Goal: Task Accomplishment & Management: Complete application form

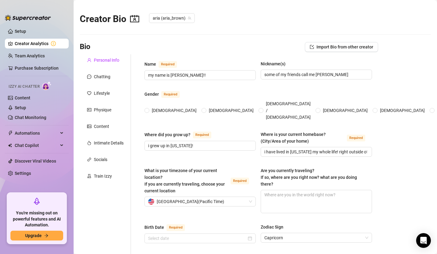
radio input "true"
type input "[DATE]"
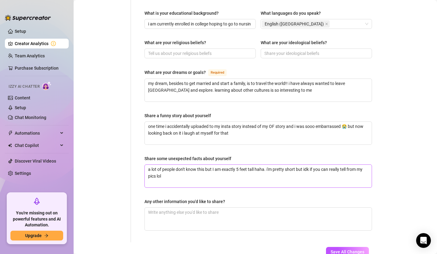
scroll to position [343, 0]
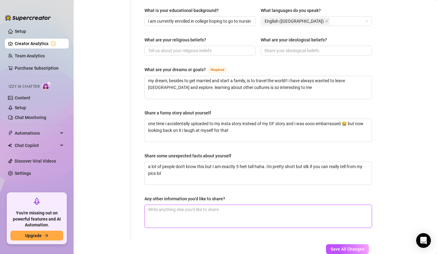
click at [203, 205] on textarea "Any other information you'd like to share?" at bounding box center [258, 216] width 227 height 23
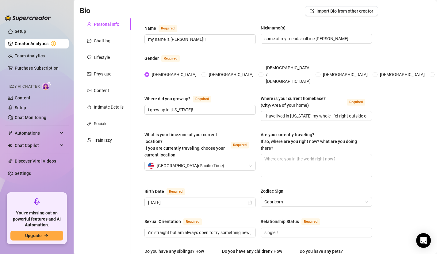
scroll to position [0, 0]
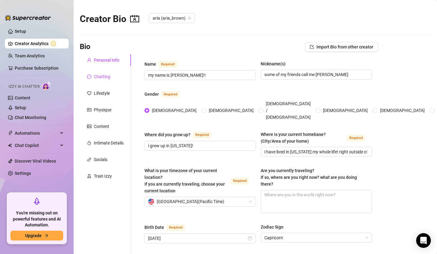
click at [96, 75] on div "Chatting" at bounding box center [102, 76] width 17 height 7
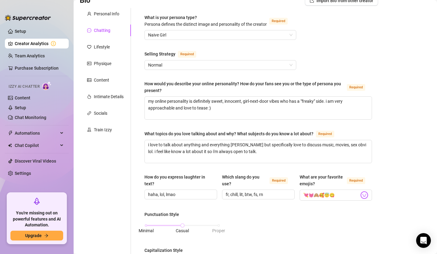
scroll to position [41, 0]
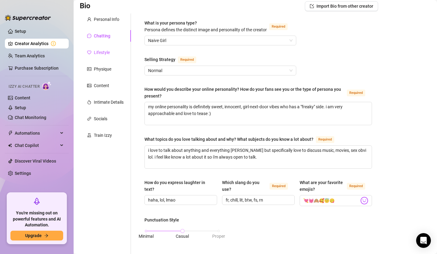
click at [108, 50] on div "Lifestyle" at bounding box center [102, 52] width 16 height 7
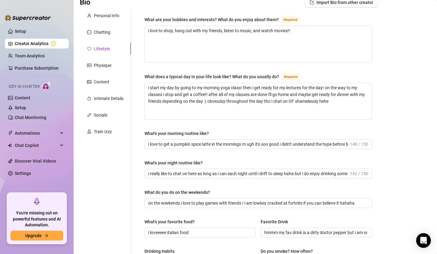
scroll to position [44, 0]
click at [112, 68] on div "Physique" at bounding box center [105, 66] width 51 height 12
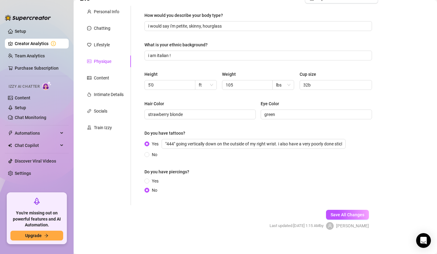
scroll to position [53, 0]
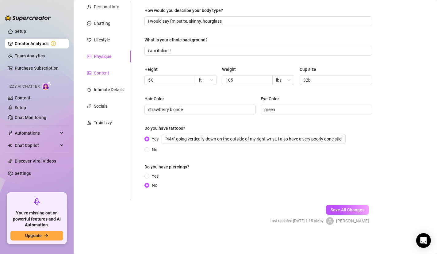
click at [101, 72] on div "Content" at bounding box center [101, 73] width 15 height 7
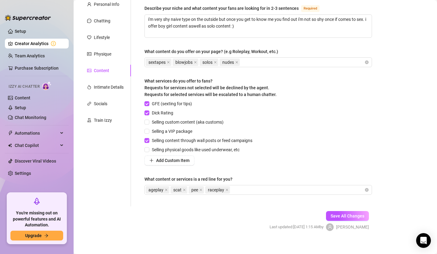
scroll to position [62, 0]
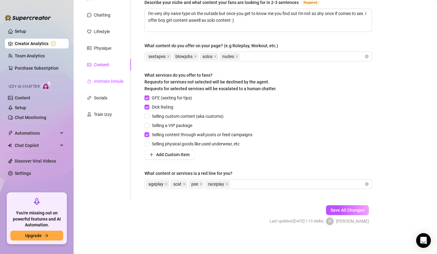
click at [99, 84] on div "Intimate Details" at bounding box center [109, 81] width 30 height 7
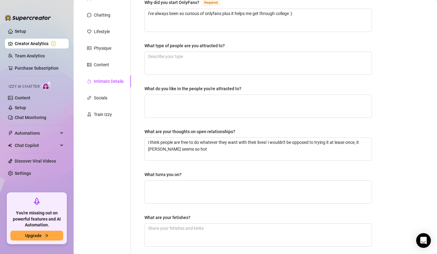
scroll to position [0, 0]
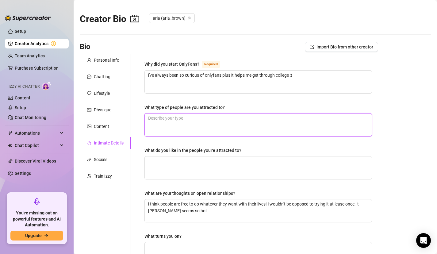
click at [215, 118] on textarea "What type of people are you attracted to?" at bounding box center [258, 125] width 227 height 23
type textarea "i"
type textarea "i r"
type textarea "i re"
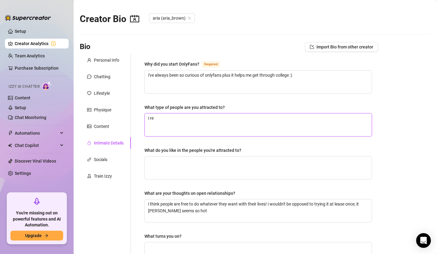
type textarea "i rea"
type textarea "i real"
type textarea "i reall"
type textarea "i really"
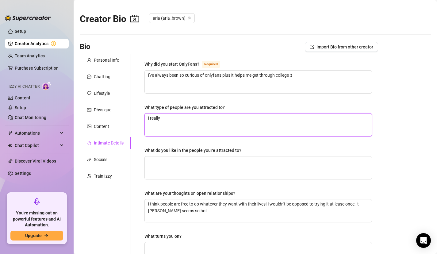
type textarea "i really l"
type textarea "i really li"
type textarea "i really like"
type textarea "i really like so"
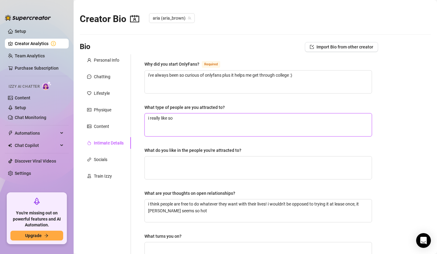
type textarea "i really like som"
type textarea "i really like some"
type textarea "i really like someo"
type textarea "i really like someon"
type textarea "i really like someone"
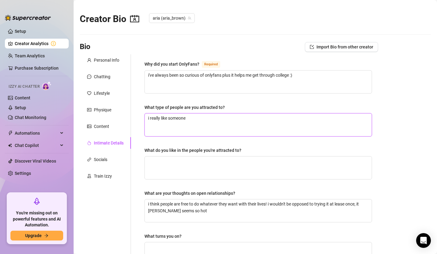
type textarea "i really like someone"
type textarea "i really like someone w"
type textarea "i really like someone wh"
type textarea "i really like someone who"
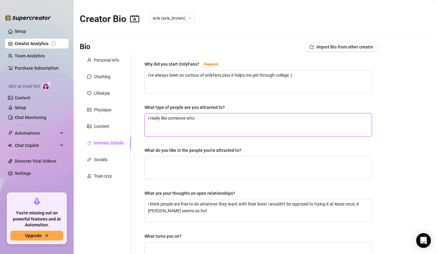
type textarea "i really like someone who i"
type textarea "i really like someone who is"
type textarea "i really like someone who is t"
type textarea "i really like someone who is ta"
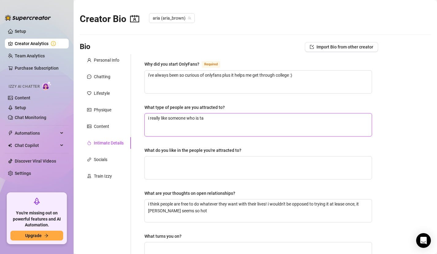
type textarea "i really like someone who is tal"
type textarea "i really like someone who is tall"
type textarea "i really like someone who is taller"
type textarea "i really like someone who is taller t"
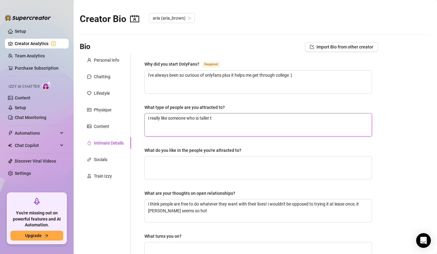
type textarea "i really like someone who is taller th"
type textarea "i really like someone who is taller tha"
type textarea "i really like someone who is taller than"
type textarea "i really like someone who is taller than m"
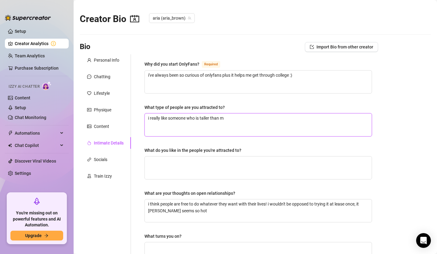
type textarea "i really like someone who is taller than me"
type textarea "i really like someone who is taller than me w"
type textarea "i really like someone who is taller than me wh"
type textarea "i really like someone who is taller than me whi"
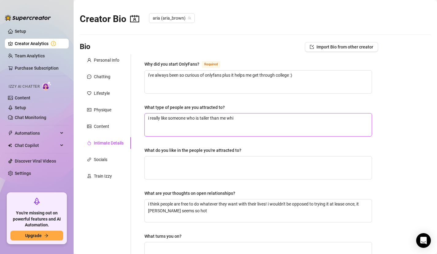
type textarea "i really like someone who is taller than me whic"
type textarea "i really like someone who is taller than me which"
type textarea "i really like someone who is taller than me which i"
type textarea "i really like someone who is taller than me which is"
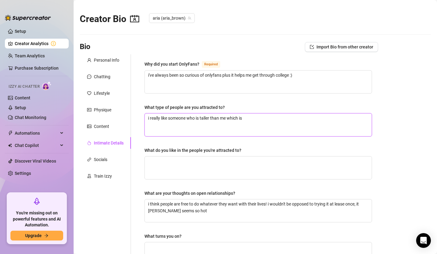
type textarea "i really like someone who is taller than me which is"
type textarea "i really like someone who is taller than me which is r"
type textarea "i really like someone who is taller than me which is re"
type textarea "i really like someone who is taller than me which is real"
type textarea "i really like someone who is taller than me which is reall"
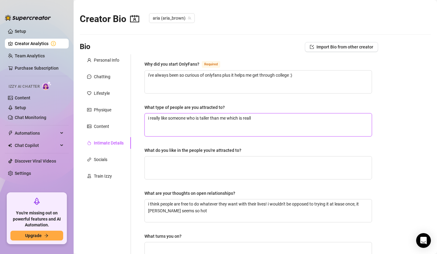
type textarea "i really like someone who is taller than me which is really"
type textarea "i really like someone who is taller than me which is really e"
type textarea "i really like someone who is taller than me which is really ea"
type textarea "i really like someone who is taller than me which is really eas"
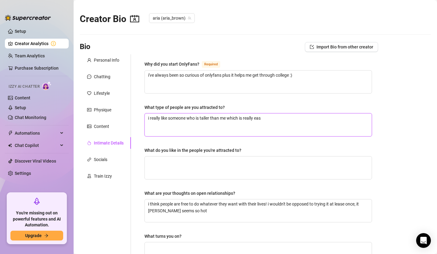
type textarea "i really like someone who is taller than me which is really easy"
type textarea "i really like someone who is taller than me which is really easy b"
type textarea "i really like someone who is taller than me which is really easy be"
type textarea "i really like someone who is taller than me which is really easy bec"
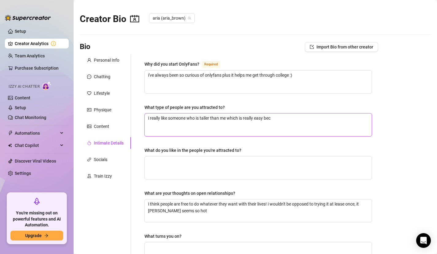
type textarea "i really like someone who is taller than me which is really easy beca"
type textarea "i really like someone who is taller than me which is really easy becas"
type textarea "i really like someone who is taller than me which is really easy becasu"
type textarea "i really like someone who is taller than me which is really easy becasue"
type textarea "i really like someone who is taller than me which is really easy becasu"
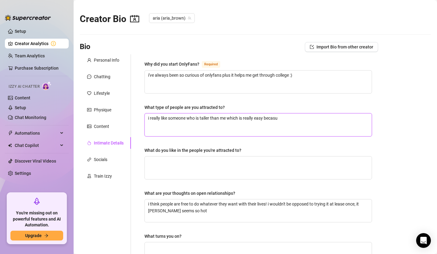
type textarea "i really like someone who is taller than me which is really easy becas"
type textarea "i really like someone who is taller than me which is really easy beca"
type textarea "i really like someone who is taller than me which is really easy becau"
type textarea "i really like someone who is taller than me which is really easy becaus"
type textarea "i really like someone who is taller than me which is really easy because"
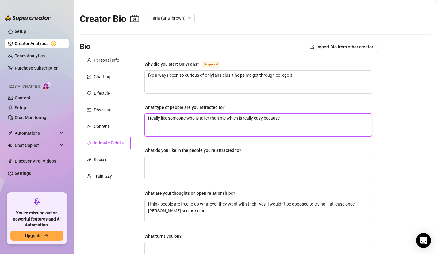
type textarea "i really like someone who is taller than me which is really easy because i"
type textarea "i really like someone who is taller than me which is really easy because i am"
type textarea "i really like someone who is taller than me which is really easy because i am 5"
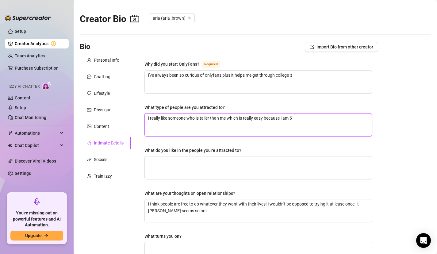
type textarea "i really like someone who is taller than me which is really easy because i am 5"
type textarea "i really like someone who is taller than me which is really easy because i am 5…"
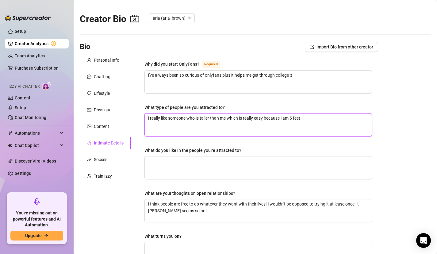
type textarea "i really like someone who is taller than me which is really easy because i am 5…"
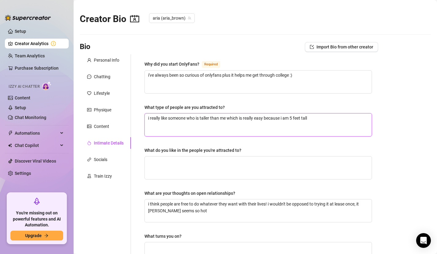
type textarea "i really like someone who is taller than me which is really easy because i am 5…"
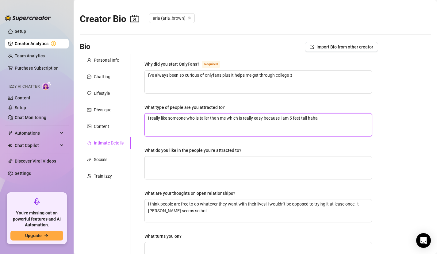
type textarea "i really like someone who is taller than me which is really easy because i am 5…"
click at [223, 125] on textarea "i really like someone who is taller than me which is really easy because i am 5…" at bounding box center [258, 125] width 227 height 23
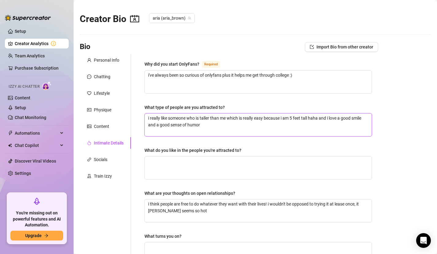
drag, startPoint x: 208, startPoint y: 125, endPoint x: 139, endPoint y: 117, distance: 69.0
click at [139, 117] on div "Why did you start OnlyFans? Required i've always been so curious of onlyfans pl…" at bounding box center [258, 208] width 240 height 309
click at [168, 155] on div "What do you like in the people you're attracted to?" at bounding box center [259, 151] width 228 height 9
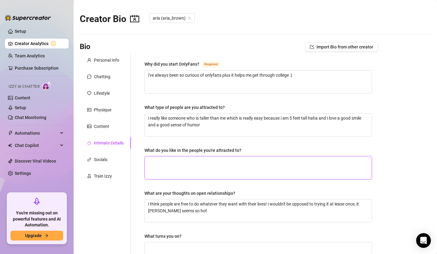
click at [168, 169] on textarea "What do you like in the people you're attracted to?" at bounding box center [258, 168] width 227 height 23
paste textarea "i really like someone who is taller than me which is really easy because i am 5…"
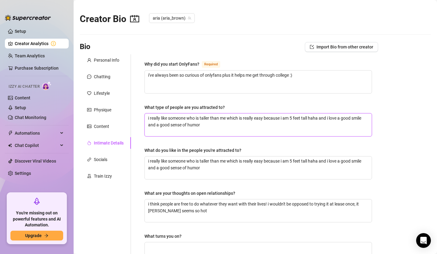
click at [180, 117] on textarea "i really like someone who is taller than me which is really easy because i am 5…" at bounding box center [258, 125] width 227 height 23
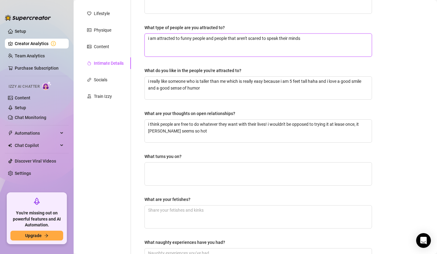
scroll to position [80, 0]
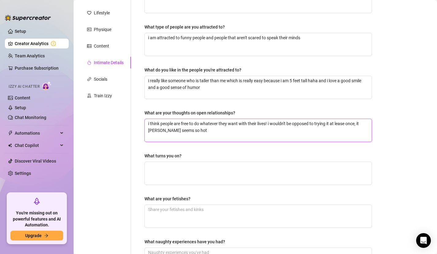
click at [342, 123] on textarea "i think people are free to do whatever they want with their lives! i wouldn't b…" at bounding box center [258, 130] width 227 height 23
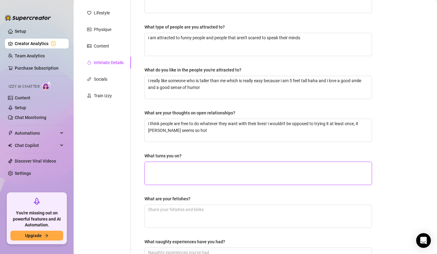
click at [224, 162] on textarea "What turns you on?" at bounding box center [258, 173] width 227 height 23
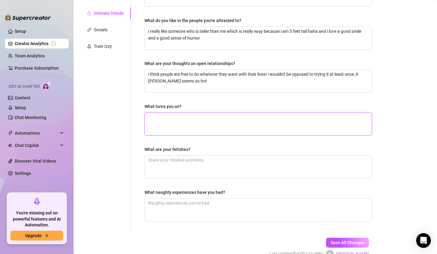
scroll to position [133, 0]
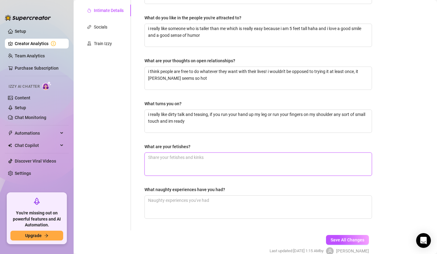
click at [206, 158] on textarea "What are your fetishes?" at bounding box center [258, 164] width 227 height 23
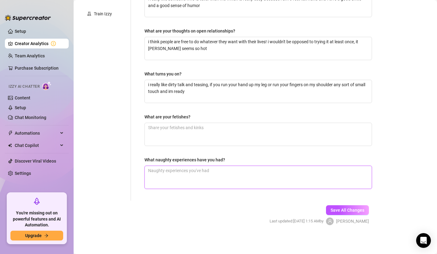
click at [207, 178] on textarea "What naughty experiences have you had?" at bounding box center [258, 177] width 227 height 23
click at [207, 178] on textarea "i have" at bounding box center [258, 177] width 227 height 23
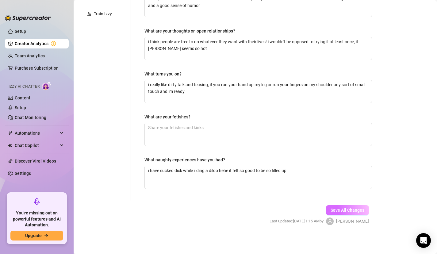
click at [346, 207] on button "Save All Changes" at bounding box center [347, 210] width 43 height 10
click at [336, 209] on span "Save All Changes" at bounding box center [348, 210] width 34 height 5
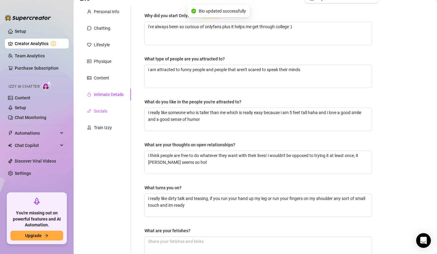
click at [101, 109] on div "Socials" at bounding box center [101, 111] width 14 height 7
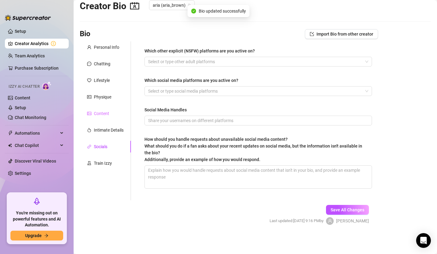
scroll to position [13, 0]
click at [94, 165] on div "Train Izzy" at bounding box center [99, 163] width 25 height 7
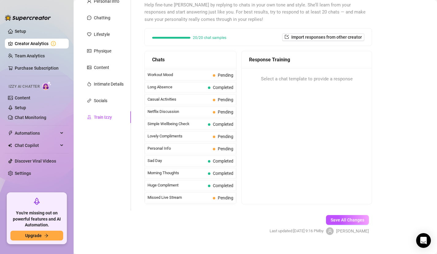
scroll to position [60, 0]
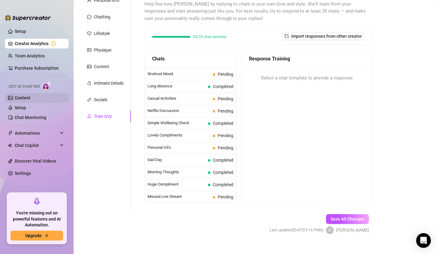
click at [30, 98] on link "Content" at bounding box center [23, 97] width 16 height 5
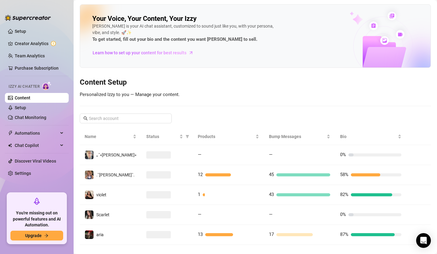
scroll to position [9, 0]
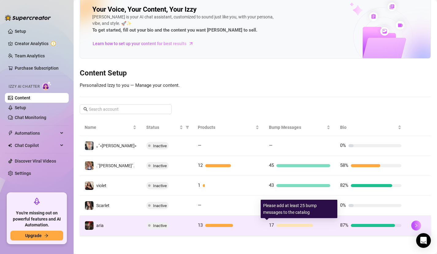
click at [290, 224] on div at bounding box center [295, 225] width 37 height 3
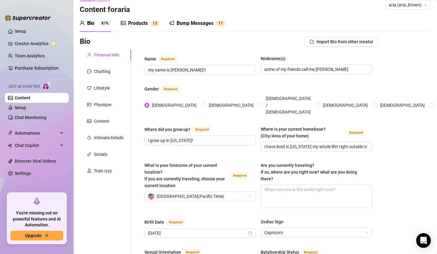
click at [192, 25] on div "Bump Messages" at bounding box center [195, 23] width 37 height 7
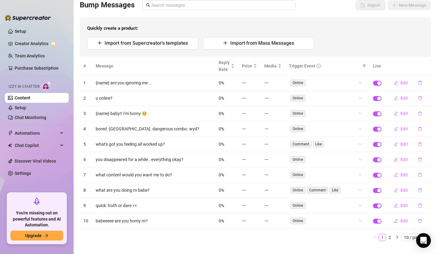
scroll to position [55, 0]
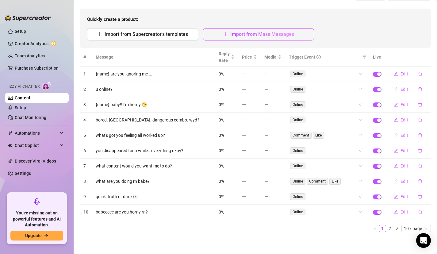
click at [221, 33] on button "Import from Mass Messages" at bounding box center [258, 34] width 111 height 12
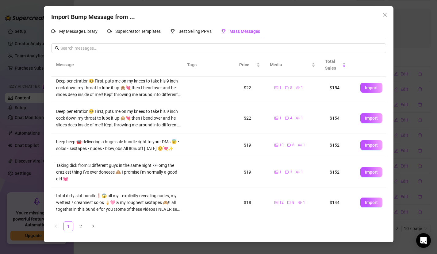
scroll to position [150, 0]
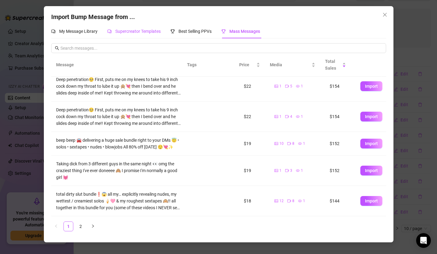
click at [126, 30] on span "Supercreator Templates" at bounding box center [137, 31] width 45 height 5
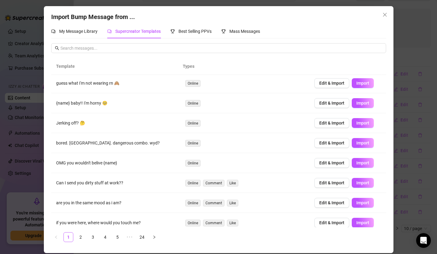
scroll to position [47, 0]
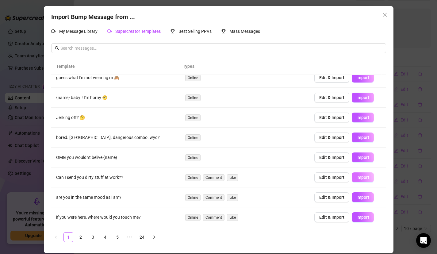
click at [363, 177] on span "Import" at bounding box center [363, 177] width 13 height 5
click at [359, 219] on span "Import" at bounding box center [363, 217] width 13 height 5
click at [141, 237] on link "24" at bounding box center [142, 237] width 9 height 9
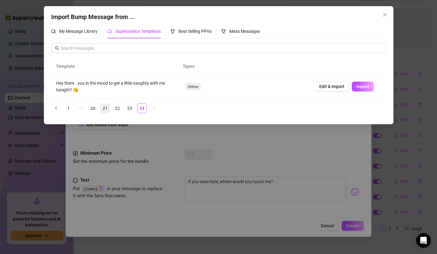
click at [105, 110] on link "21" at bounding box center [105, 108] width 9 height 9
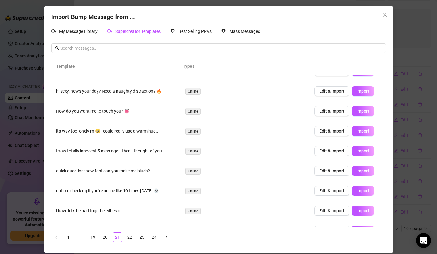
scroll to position [38, 0]
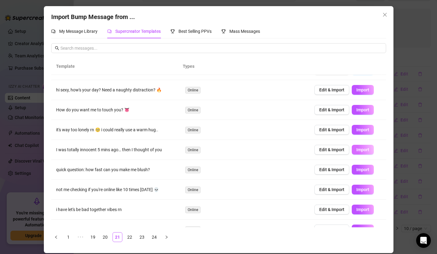
click at [357, 149] on span "Import" at bounding box center [363, 149] width 13 height 5
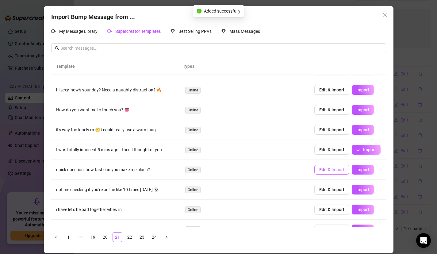
scroll to position [51, 0]
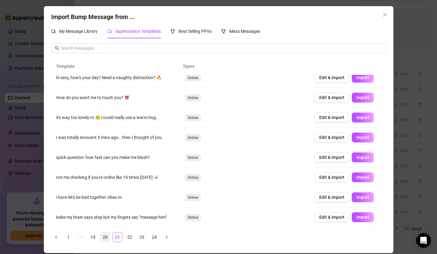
click at [103, 236] on link "20" at bounding box center [105, 237] width 9 height 9
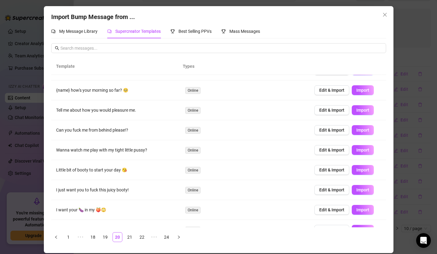
scroll to position [47, 0]
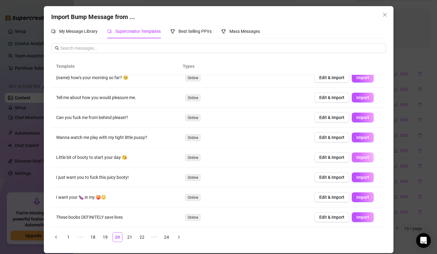
click at [358, 156] on span "Import" at bounding box center [363, 157] width 13 height 5
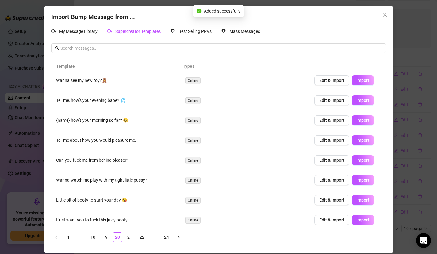
scroll to position [2, 0]
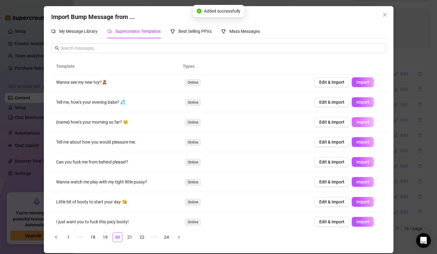
click at [360, 122] on span "Import" at bounding box center [363, 122] width 13 height 5
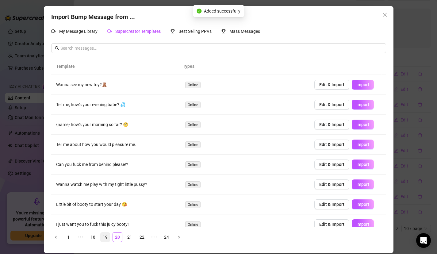
click at [107, 238] on link "19" at bounding box center [105, 237] width 9 height 9
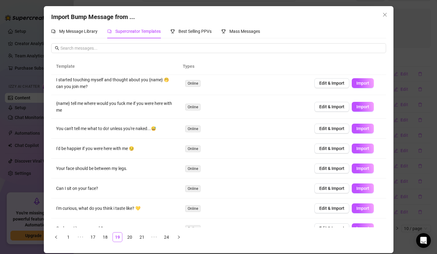
scroll to position [40, 0]
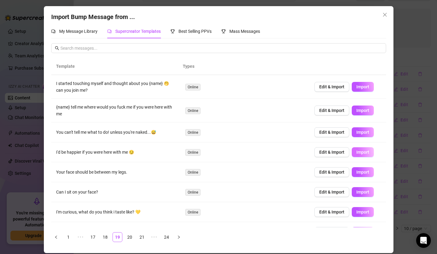
click at [357, 154] on span "Import" at bounding box center [363, 152] width 13 height 5
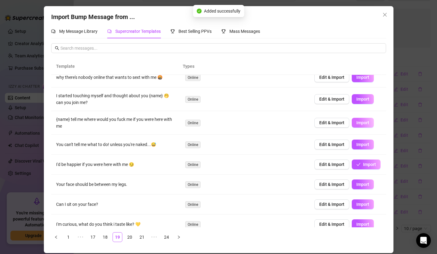
scroll to position [22, 0]
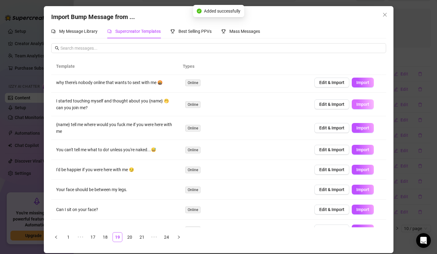
click at [359, 102] on span "Import" at bounding box center [363, 104] width 13 height 5
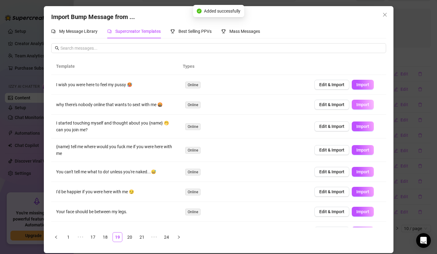
scroll to position [54, 0]
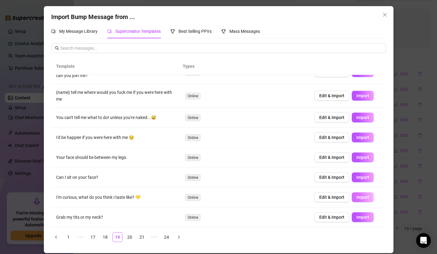
click at [366, 196] on button "Import" at bounding box center [363, 197] width 22 height 10
click at [103, 239] on link "18" at bounding box center [105, 237] width 9 height 9
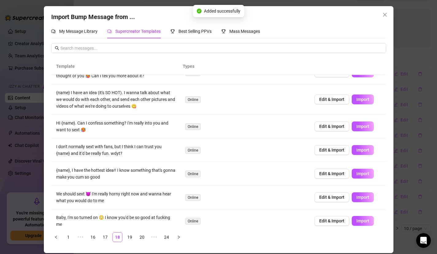
scroll to position [57, 0]
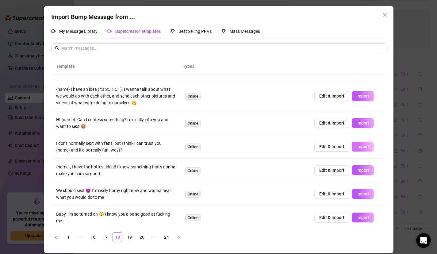
click at [367, 146] on button "Import" at bounding box center [363, 147] width 22 height 10
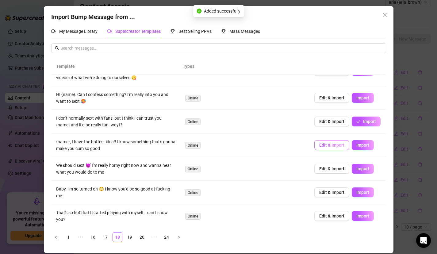
scroll to position [83, 0]
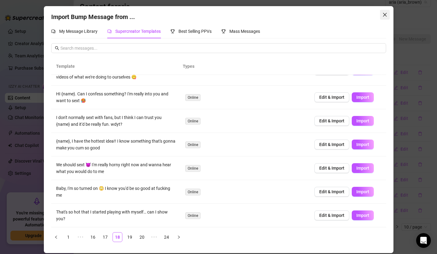
click at [385, 16] on icon "close" at bounding box center [385, 14] width 5 height 5
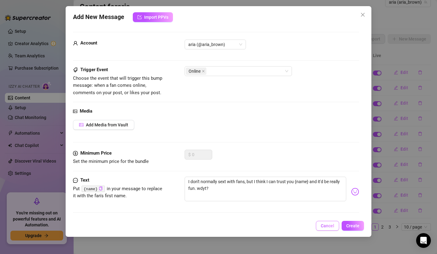
click at [328, 226] on span "Cancel" at bounding box center [328, 226] width 14 height 5
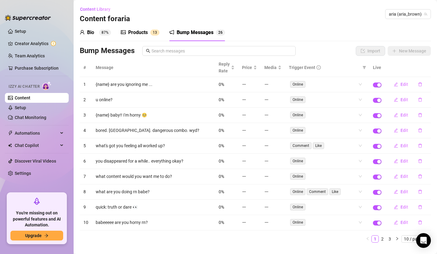
scroll to position [12, 0]
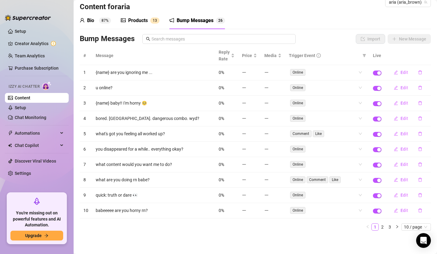
click at [141, 19] on div "Products" at bounding box center [138, 20] width 20 height 7
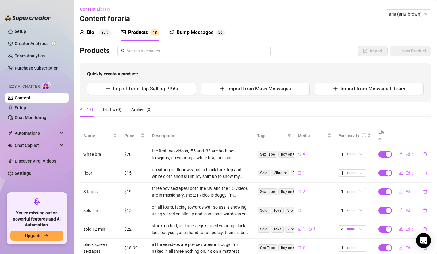
click at [98, 36] on div "Bio 87%" at bounding box center [95, 32] width 31 height 7
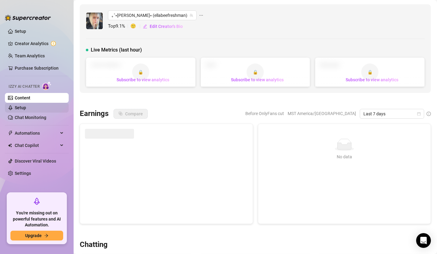
click at [26, 109] on link "Setup" at bounding box center [20, 107] width 11 height 5
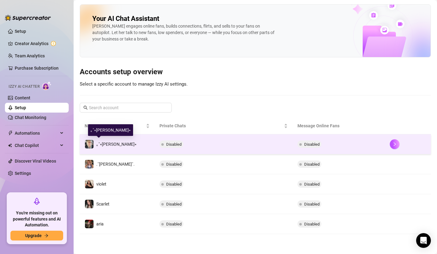
click at [104, 144] on span "｡˚⭒[PERSON_NAME]⭒" at bounding box center [116, 144] width 40 height 5
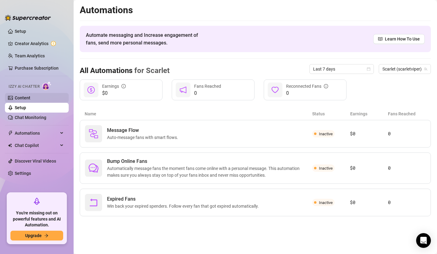
click at [30, 96] on link "Content" at bounding box center [23, 97] width 16 height 5
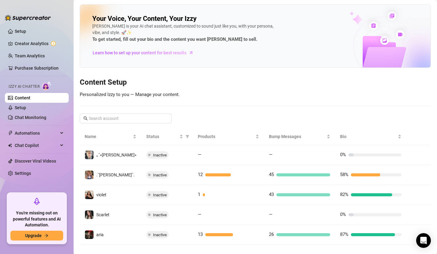
scroll to position [9, 0]
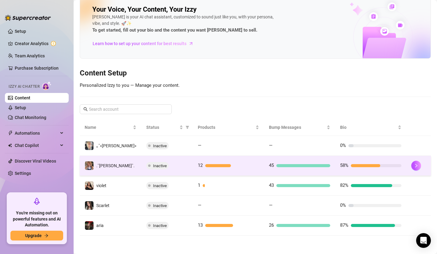
click at [285, 165] on div at bounding box center [304, 165] width 54 height 3
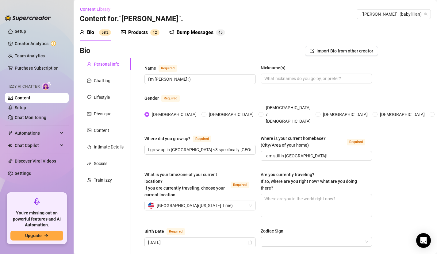
click at [195, 29] on div "Bump Messages" at bounding box center [195, 32] width 37 height 7
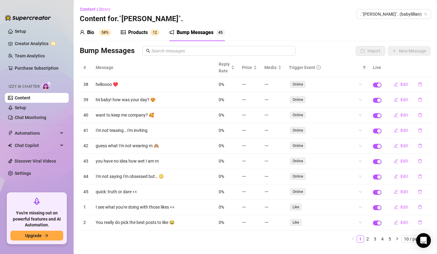
scroll to position [12, 0]
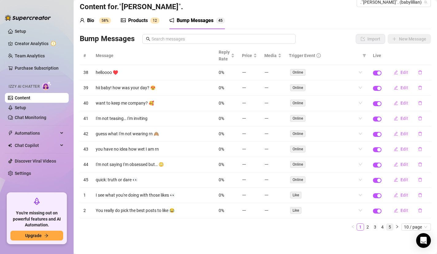
click at [387, 225] on link "5" at bounding box center [390, 227] width 7 height 7
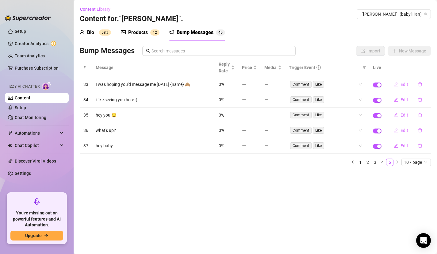
click at [139, 36] on div "Products 1 2" at bounding box center [140, 32] width 39 height 17
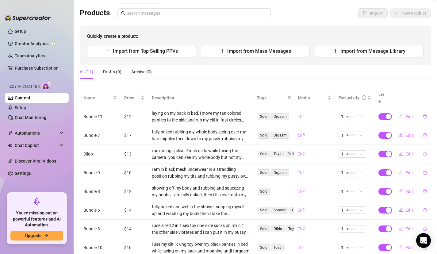
scroll to position [19, 0]
